Goal: Check status

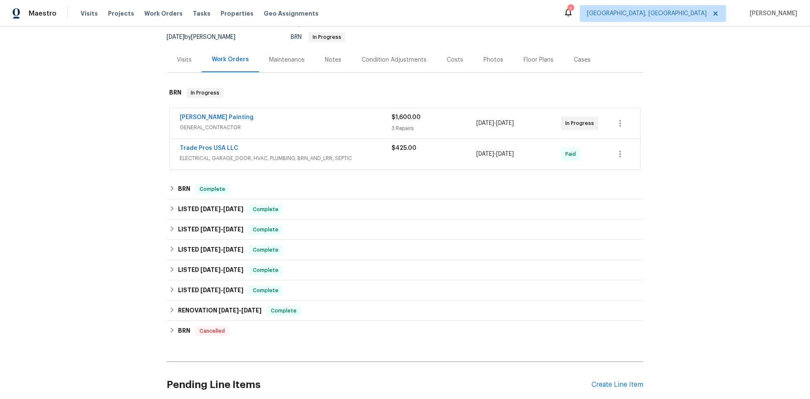
scroll to position [84, 0]
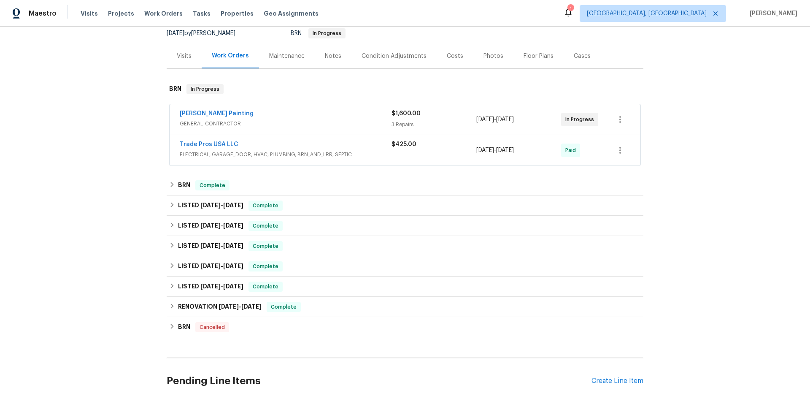
click at [225, 56] on div "Work Orders" at bounding box center [230, 55] width 37 height 8
click at [298, 63] on div "Maintenance" at bounding box center [287, 55] width 56 height 25
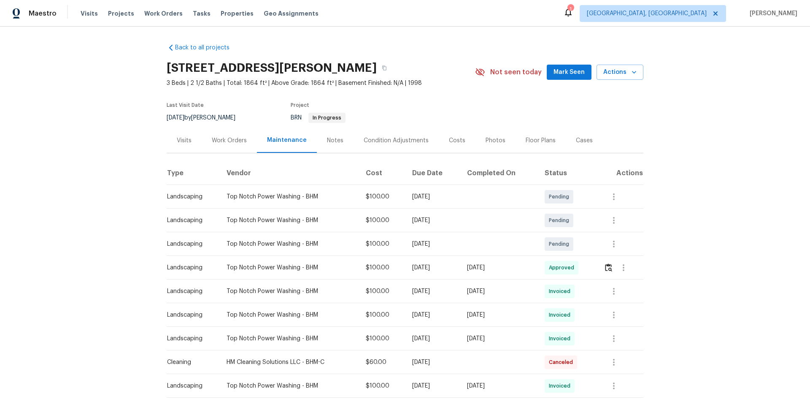
click at [215, 142] on div "Work Orders" at bounding box center [229, 140] width 35 height 8
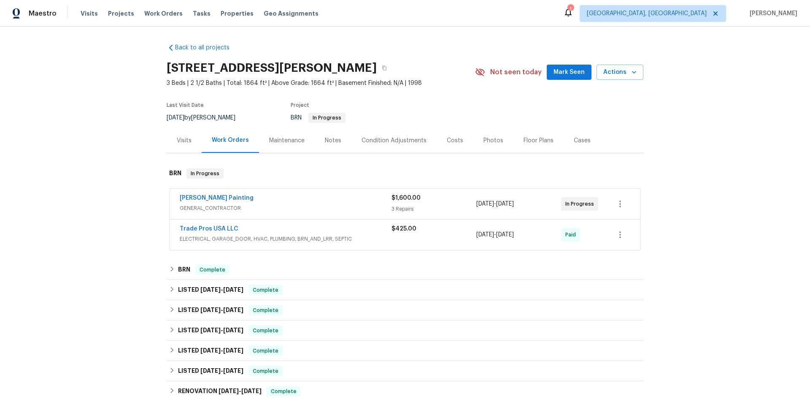
click at [188, 136] on div "Visits" at bounding box center [184, 140] width 15 height 8
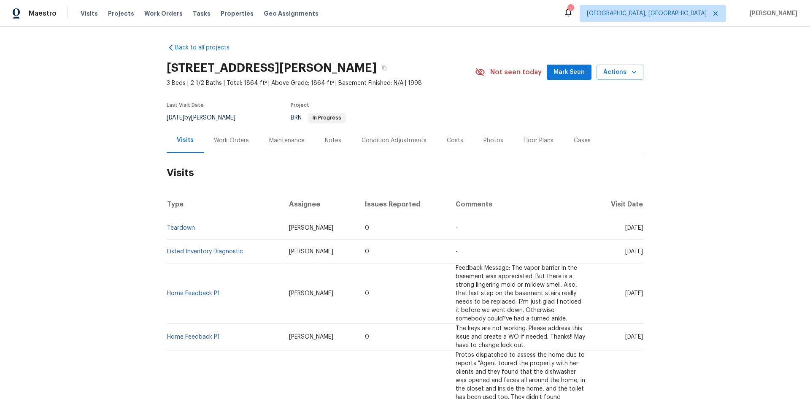
click at [222, 140] on div "Work Orders" at bounding box center [231, 140] width 35 height 8
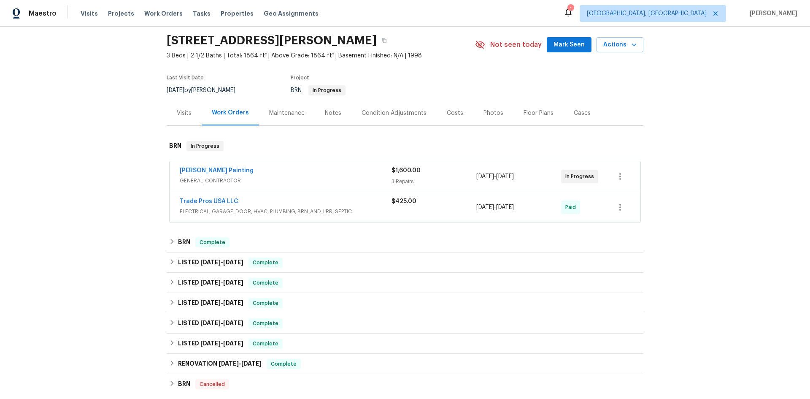
scroll to position [42, 0]
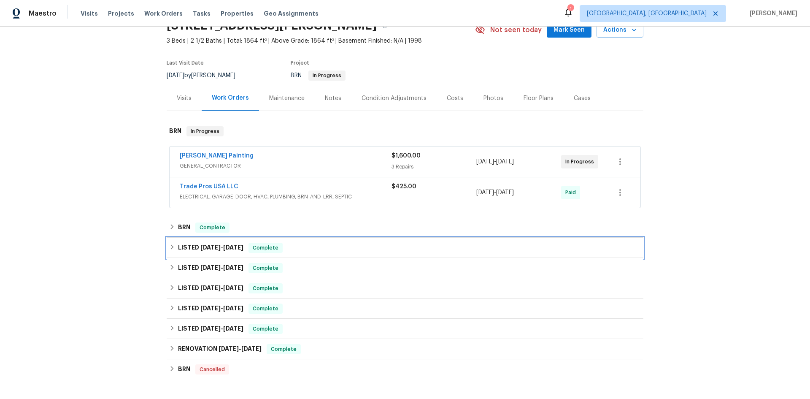
click at [200, 244] on h6 "LISTED [DATE] - [DATE]" at bounding box center [210, 248] width 65 height 10
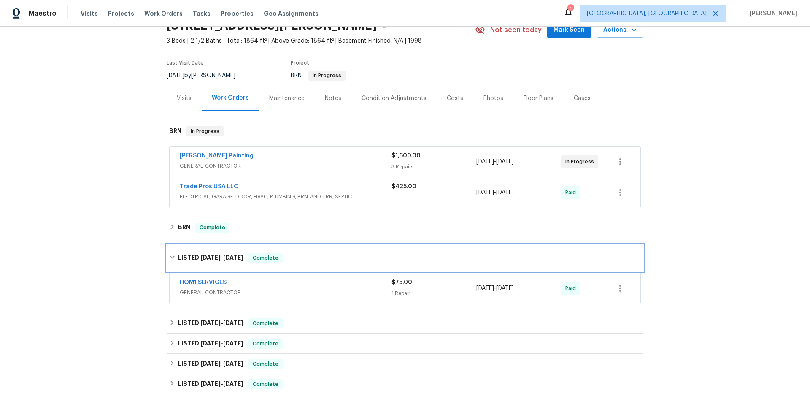
click at [192, 267] on div "LISTED [DATE] - [DATE] Complete" at bounding box center [405, 257] width 477 height 27
